Goal: Task Accomplishment & Management: Use online tool/utility

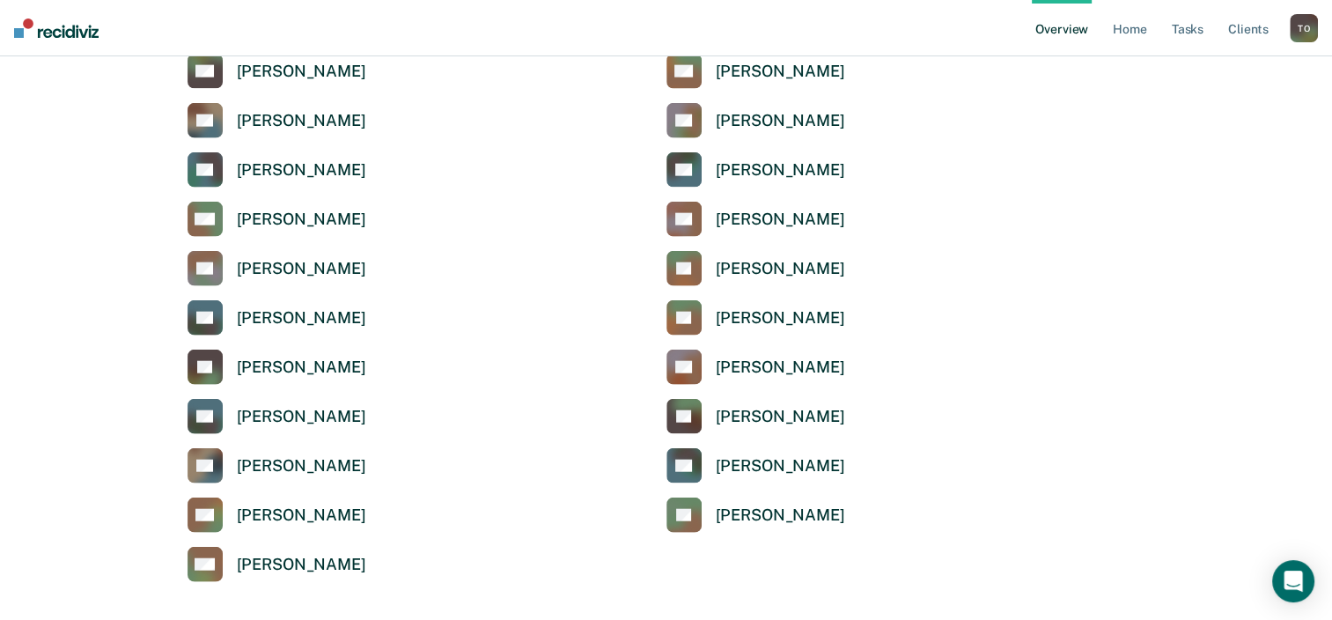
scroll to position [4226, 0]
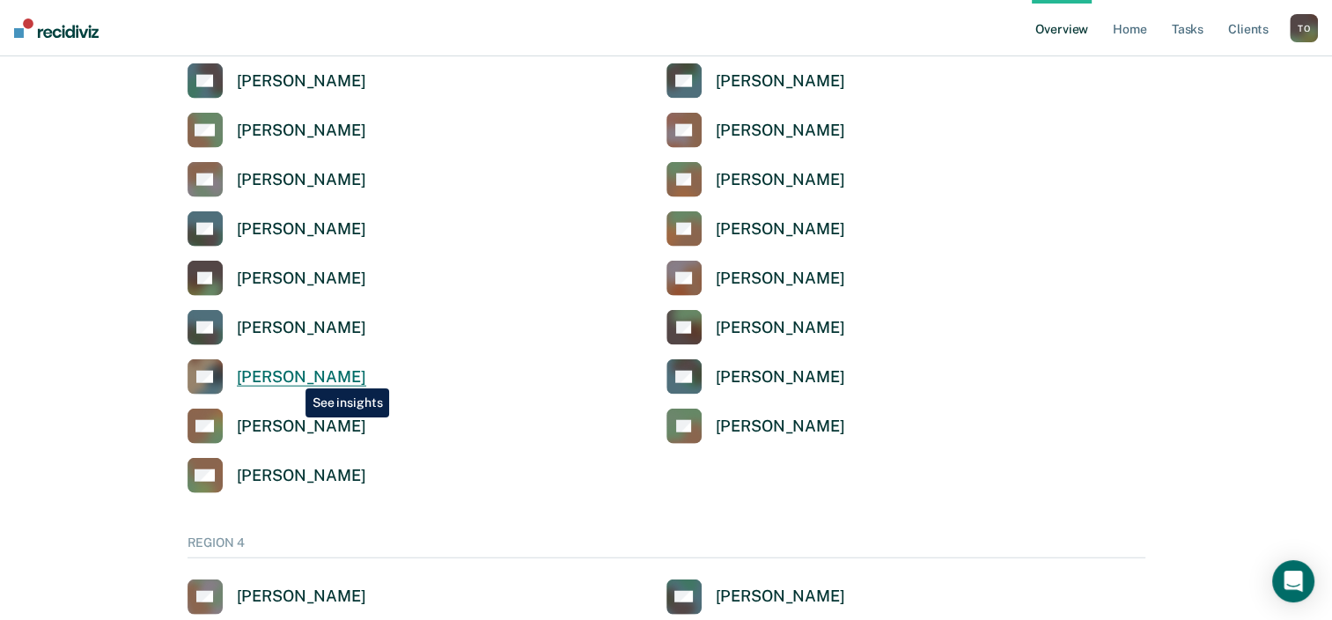
click at [292, 375] on div "Taofeeq Olanipekun" at bounding box center [301, 377] width 129 height 20
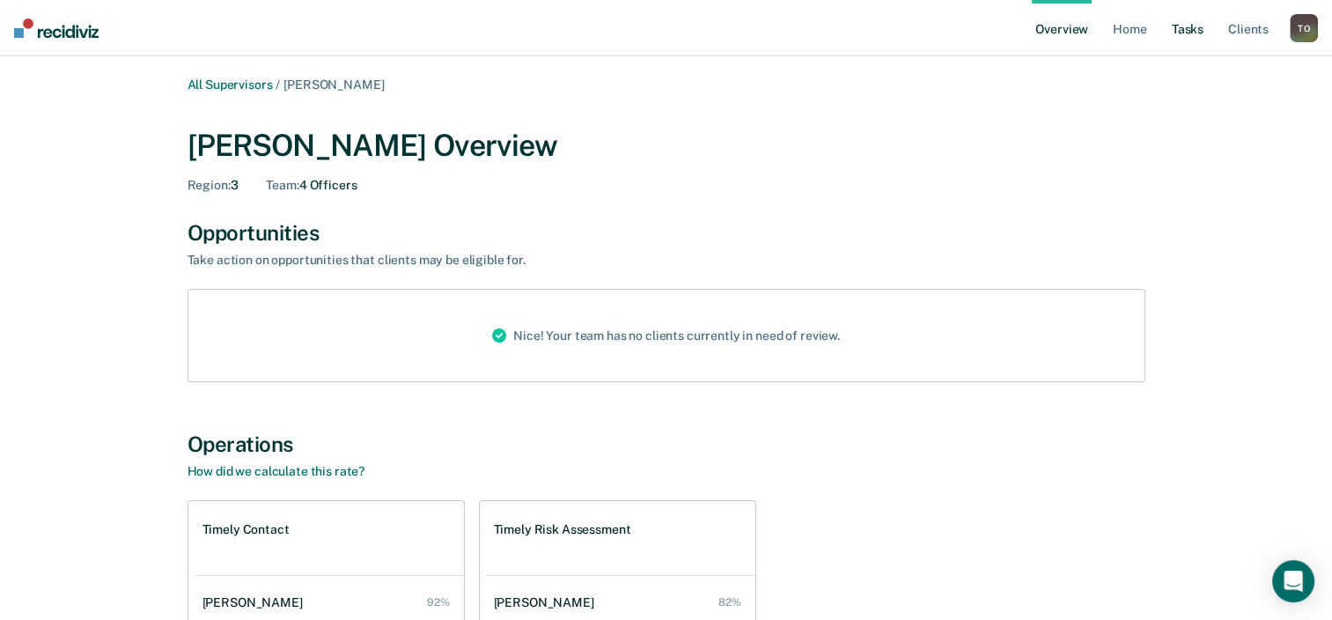
click at [1188, 29] on link "Tasks" at bounding box center [1187, 28] width 39 height 56
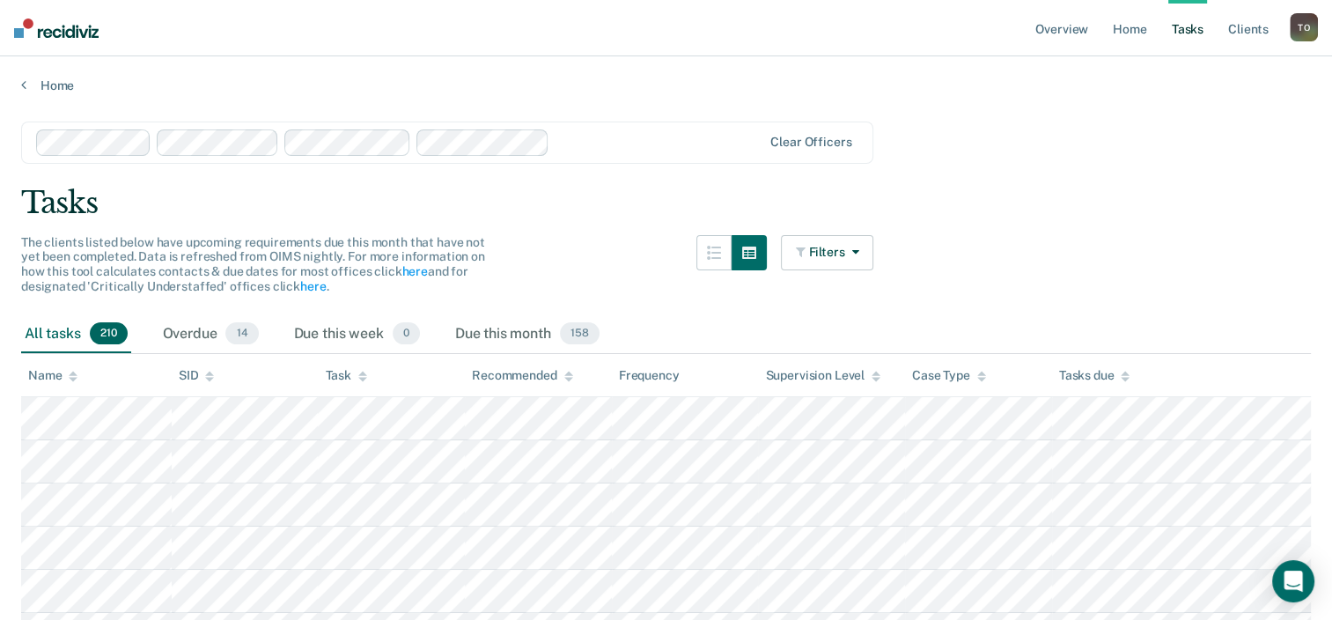
click at [842, 255] on button "Filters" at bounding box center [827, 252] width 93 height 35
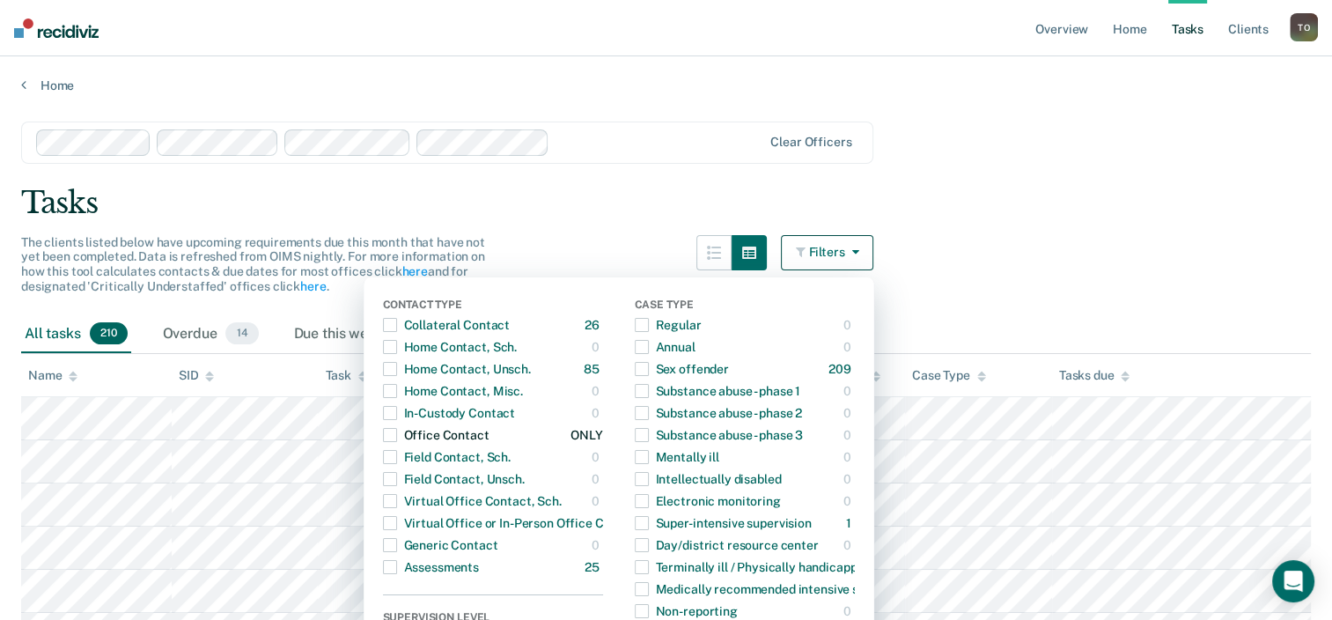
click at [419, 432] on div "Office Contact" at bounding box center [436, 435] width 107 height 28
click at [397, 431] on span "button" at bounding box center [390, 435] width 14 height 14
click at [429, 433] on div "Office Contact" at bounding box center [436, 435] width 107 height 28
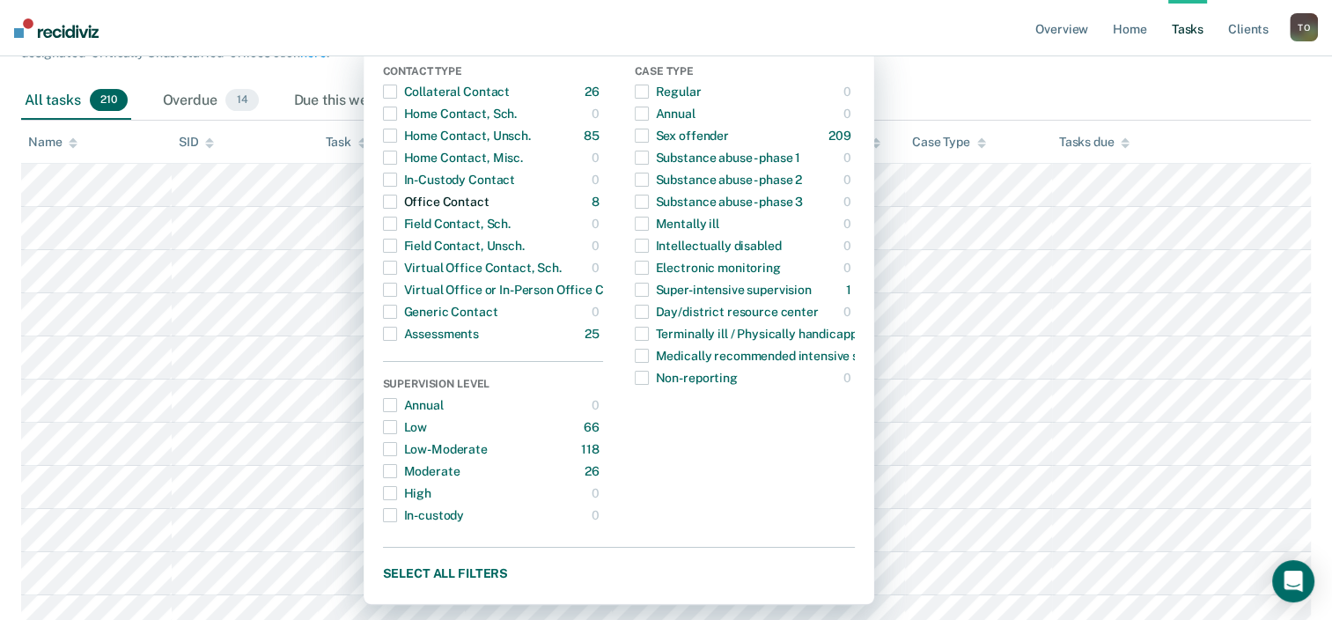
scroll to position [176, 0]
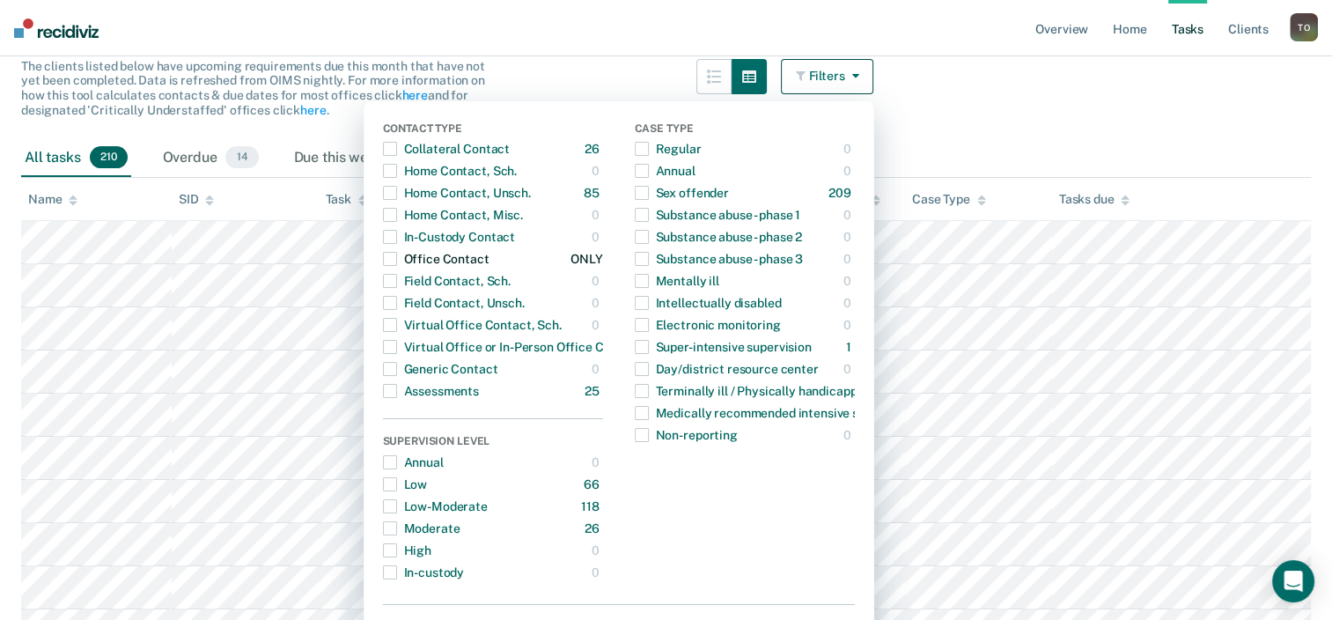
click at [444, 259] on div "Office Contact" at bounding box center [436, 259] width 107 height 28
click at [441, 259] on div "Office Contact" at bounding box center [436, 259] width 107 height 28
click at [599, 261] on div "ONLY" at bounding box center [587, 259] width 32 height 28
click at [394, 259] on span "button" at bounding box center [390, 259] width 14 height 14
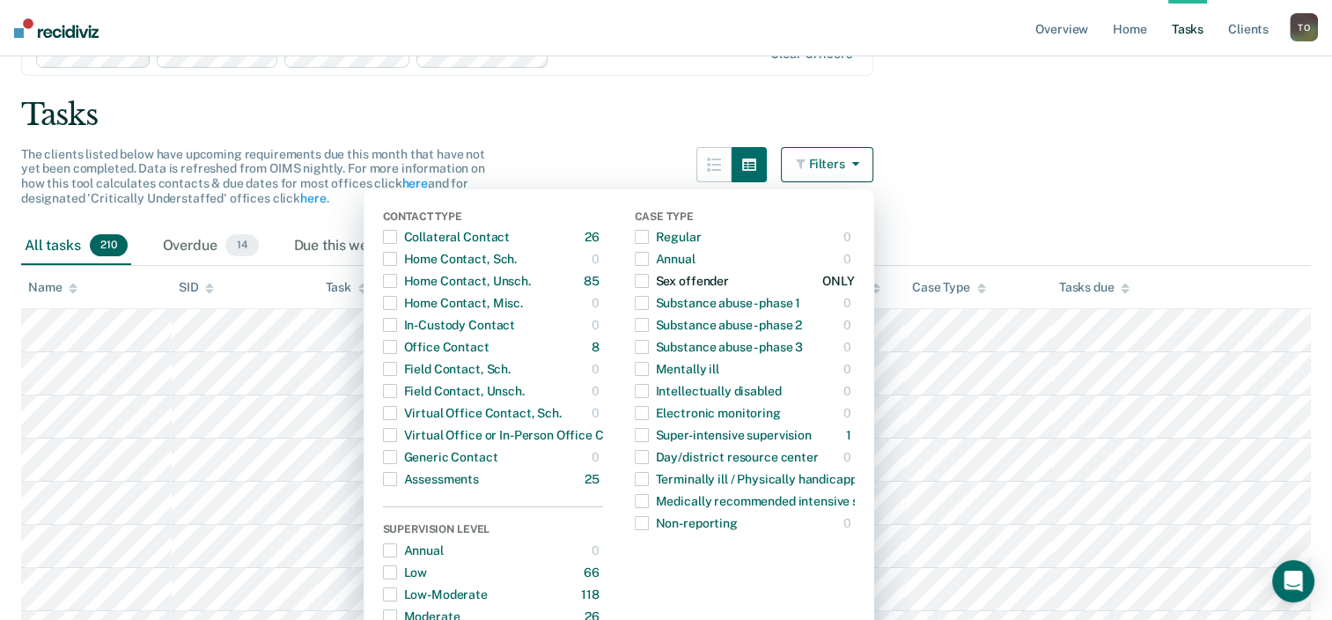
click at [647, 277] on span "button" at bounding box center [642, 281] width 14 height 14
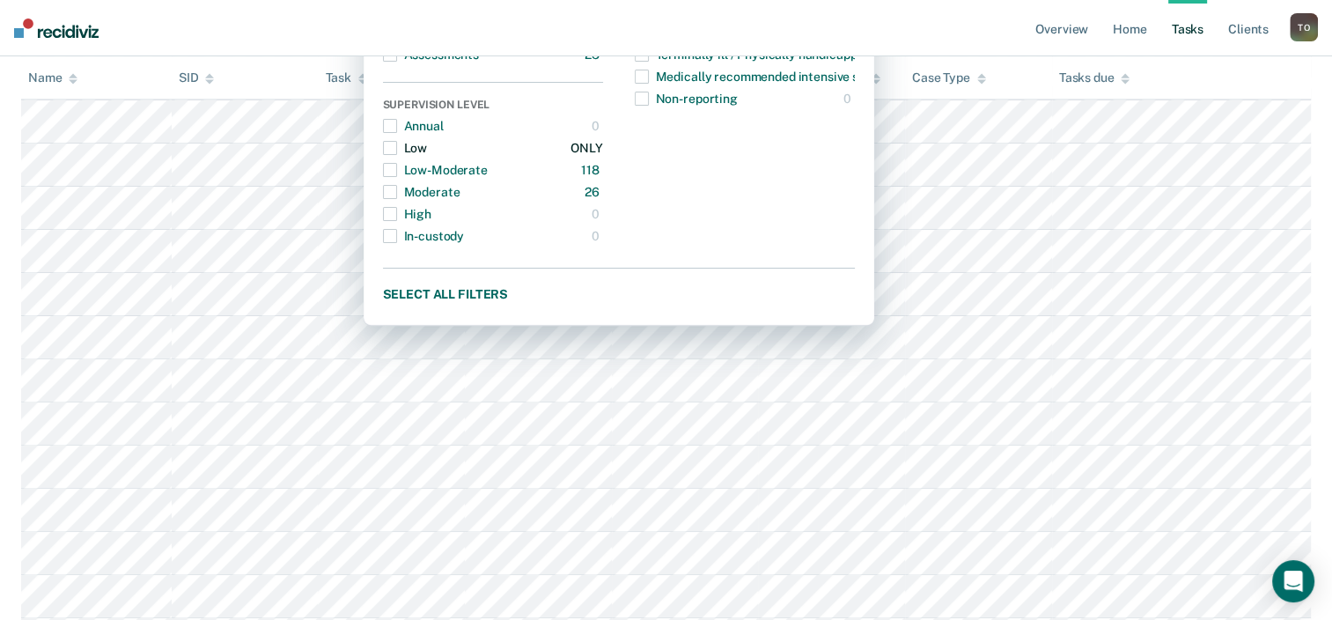
scroll to position [528, 0]
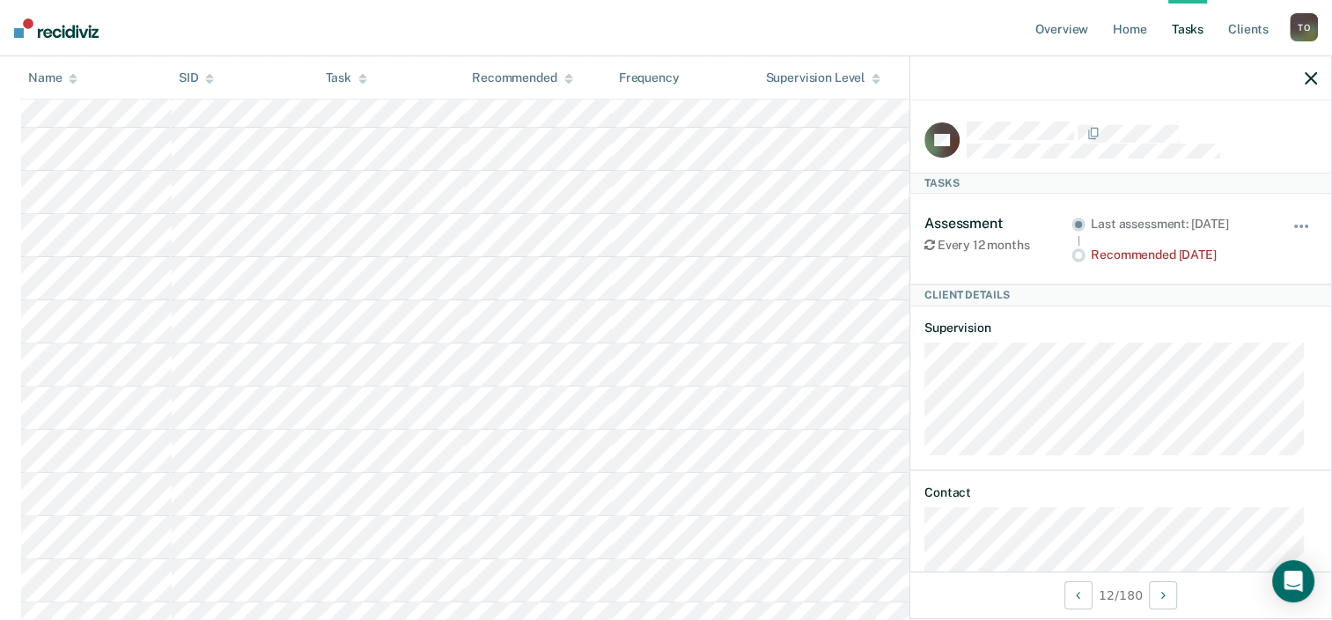
click at [1308, 74] on icon "button" at bounding box center [1311, 78] width 12 height 12
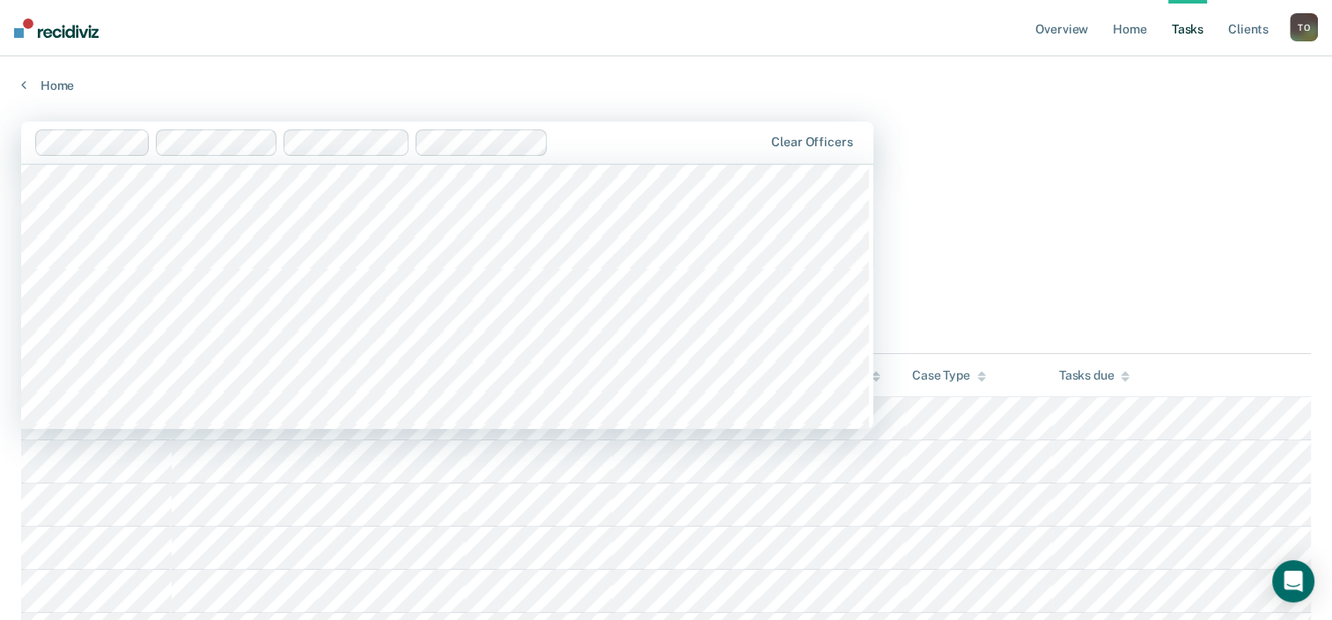
scroll to position [9861, 0]
